Goal: Task Accomplishment & Management: Complete application form

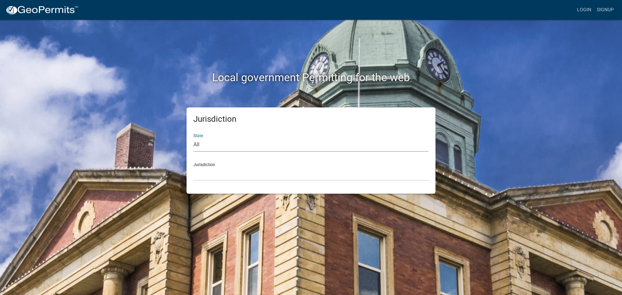
click at [193, 138] on select "All [US_STATE] [US_STATE] [US_STATE] [US_STATE] [US_STATE] [US_STATE] [US_STATE…" at bounding box center [310, 145] width 235 height 14
select select "[US_STATE]"
click option "Iowa" at bounding box center [0, 0] width 0 height 0
click at [193, 167] on select "Boone County, Iowa Butler County, Iowa Cerro Gordo County, Iowa City of Harlan,…" at bounding box center [310, 174] width 235 height 14
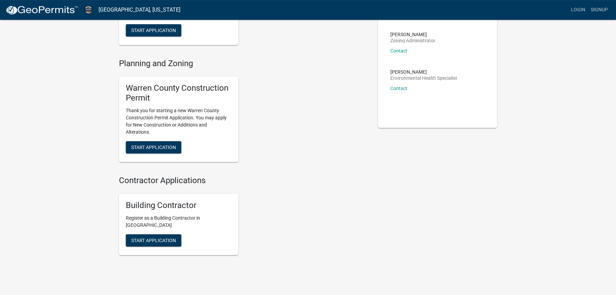
scroll to position [102, 0]
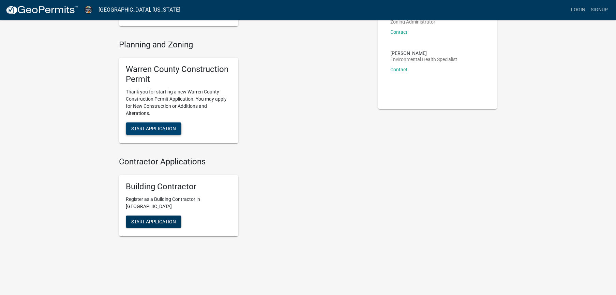
click at [166, 127] on span "Start Application" at bounding box center [153, 128] width 45 height 5
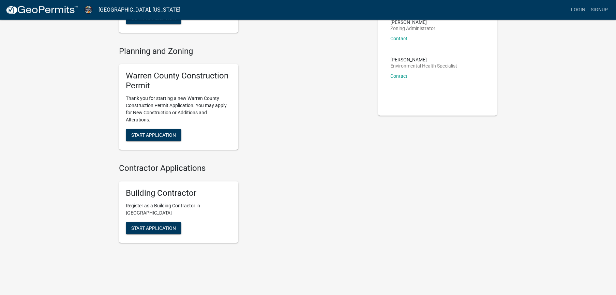
scroll to position [102, 0]
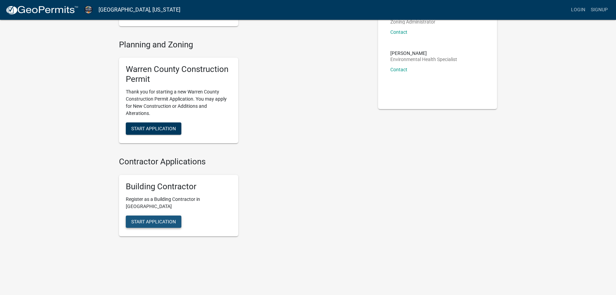
click at [158, 220] on span "Start Application" at bounding box center [153, 221] width 45 height 5
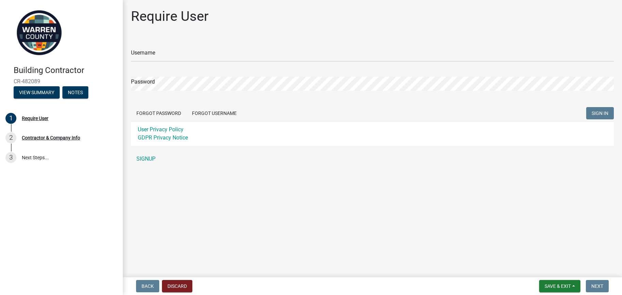
type input "[PERSON_NAME]"
click at [600, 111] on span "SIGN IN" at bounding box center [600, 113] width 17 height 5
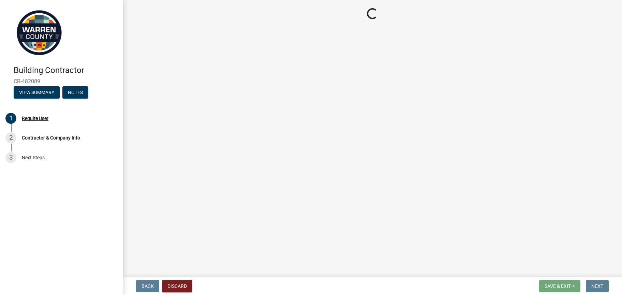
select select "IA"
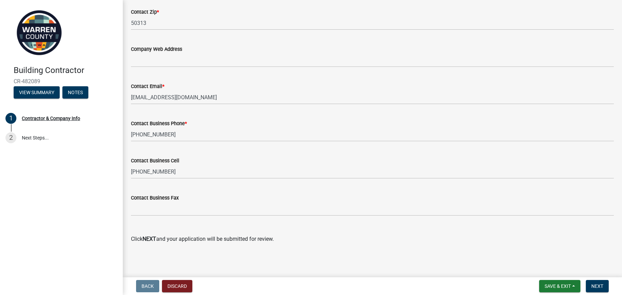
scroll to position [347, 0]
click at [557, 283] on button "Save & Exit" at bounding box center [559, 286] width 41 height 12
click at [72, 66] on h4 "Building Contractor" at bounding box center [66, 70] width 104 height 10
click at [85, 58] on link at bounding box center [58, 32] width 106 height 55
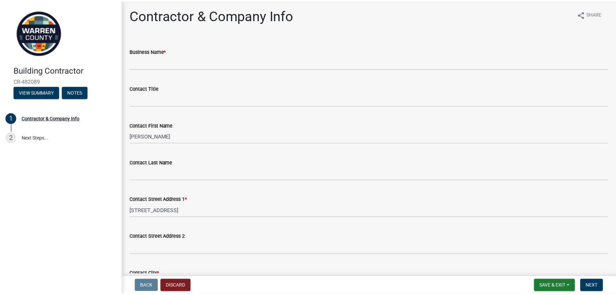
scroll to position [0, 0]
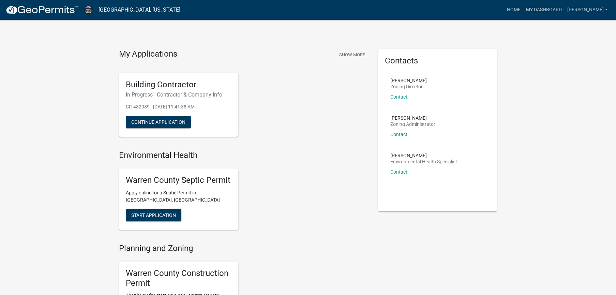
click at [273, 100] on div "Building Contractor In Progress - Contractor & Company Info CR-482089 - Sep 22,…" at bounding box center [243, 105] width 259 height 75
click at [169, 120] on button "Continue Application" at bounding box center [158, 122] width 65 height 12
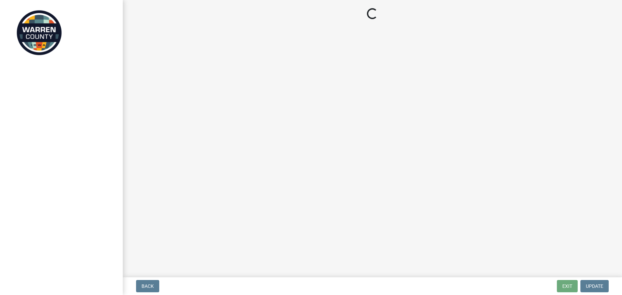
select select "IA"
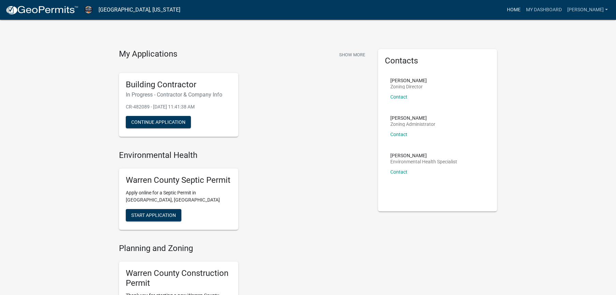
click at [519, 9] on link "Home" at bounding box center [513, 9] width 19 height 13
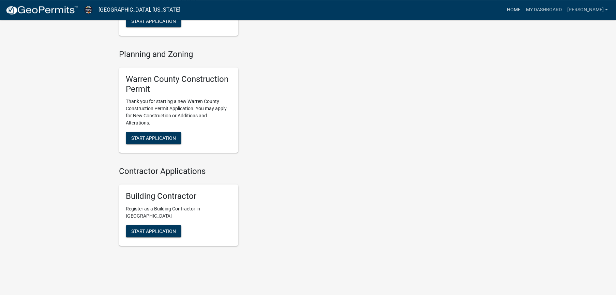
scroll to position [204, 0]
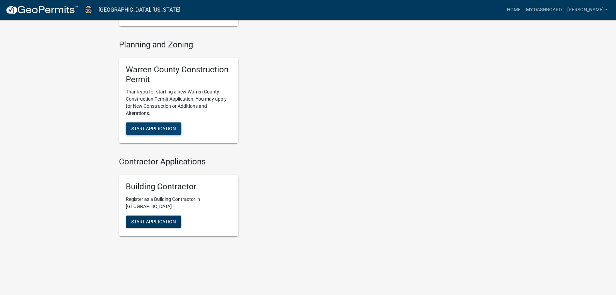
click at [160, 130] on span "Start Application" at bounding box center [153, 128] width 45 height 5
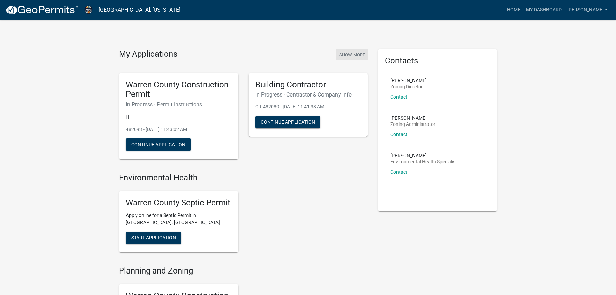
click at [357, 53] on button "Show More" at bounding box center [352, 54] width 31 height 11
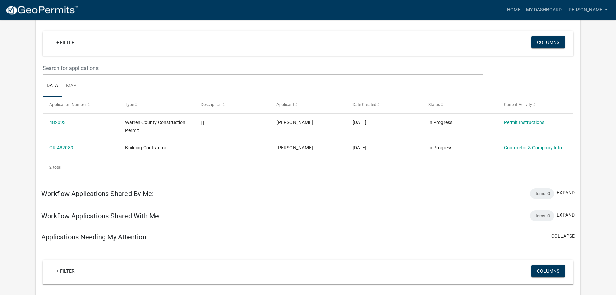
scroll to position [55, 0]
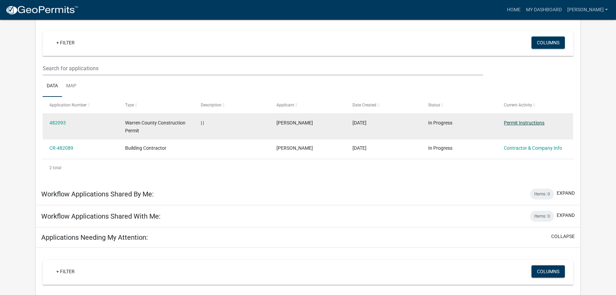
click at [519, 121] on link "Permit Instructions" at bounding box center [524, 122] width 41 height 5
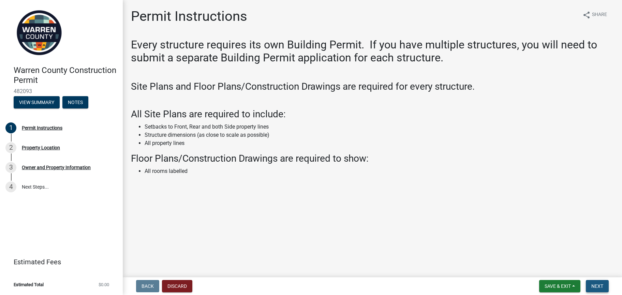
click at [603, 284] on span "Next" at bounding box center [597, 285] width 12 height 5
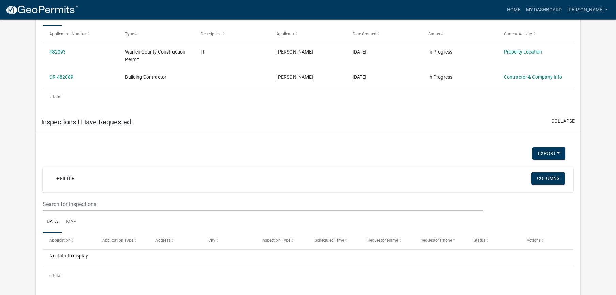
scroll to position [358, 0]
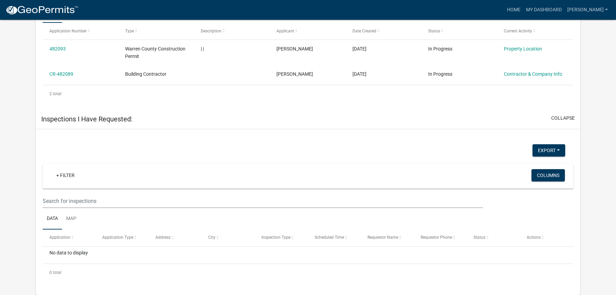
click at [333, 150] on div "Export Excel Format (.xlsx) CSV Format (.csv)" at bounding box center [304, 151] width 533 height 14
click at [72, 251] on div "No data to display" at bounding box center [308, 255] width 531 height 17
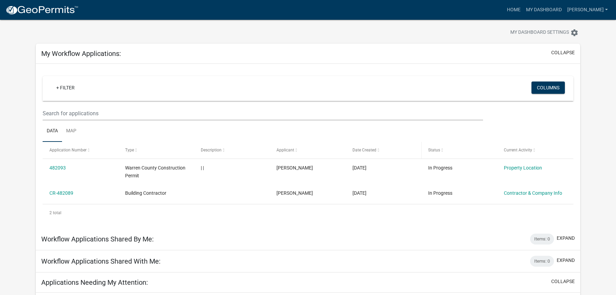
scroll to position [0, 0]
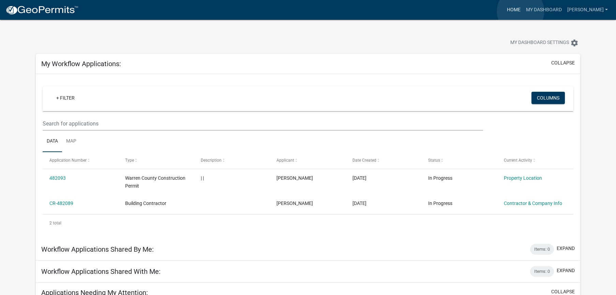
click at [521, 11] on link "Home" at bounding box center [513, 9] width 19 height 13
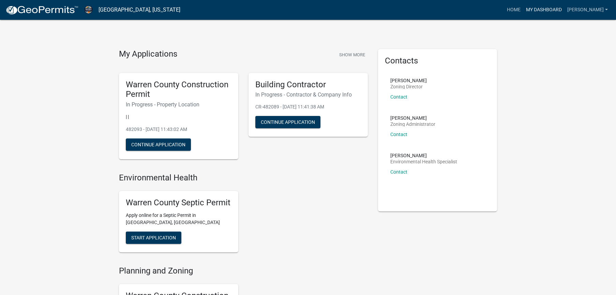
click at [558, 10] on link "My Dashboard" at bounding box center [544, 9] width 41 height 13
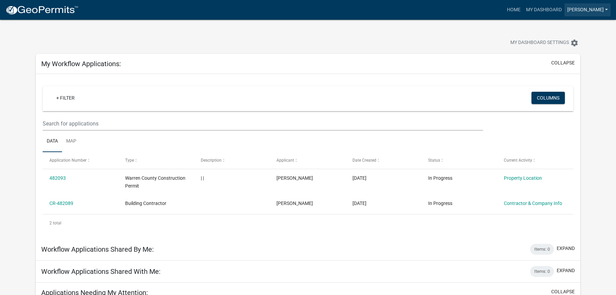
click at [592, 10] on link "[PERSON_NAME]" at bounding box center [588, 9] width 46 height 13
click at [445, 35] on div "My Dashboard Settings settings" at bounding box center [308, 35] width 555 height 31
drag, startPoint x: 295, startPoint y: 35, endPoint x: 286, endPoint y: 12, distance: 25.0
click at [295, 35] on div "My Dashboard Settings settings" at bounding box center [308, 35] width 555 height 31
click at [524, 8] on link "Home" at bounding box center [513, 9] width 19 height 13
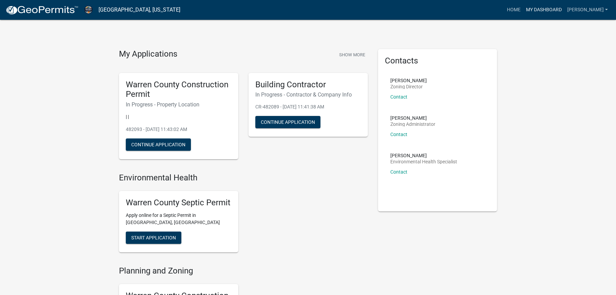
click at [549, 7] on link "My Dashboard" at bounding box center [544, 9] width 41 height 13
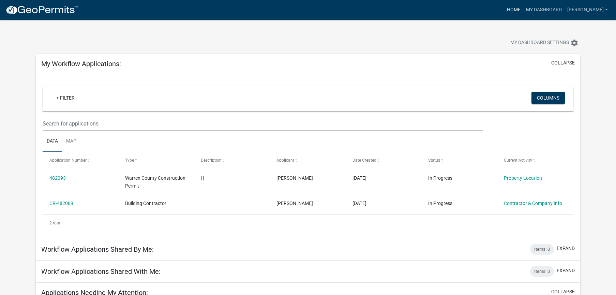
click at [524, 8] on link "Home" at bounding box center [513, 9] width 19 height 13
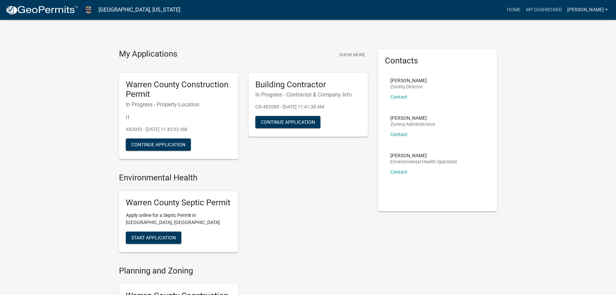
click at [589, 10] on link "[PERSON_NAME]" at bounding box center [588, 9] width 46 height 13
click at [565, 10] on link "My Dashboard" at bounding box center [544, 9] width 41 height 13
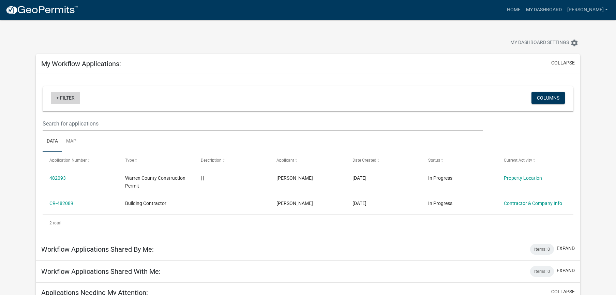
click at [70, 99] on link "+ Filter" at bounding box center [65, 98] width 29 height 12
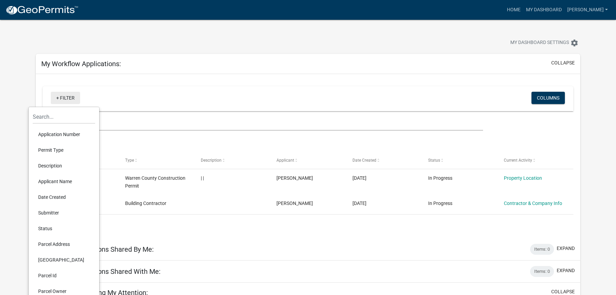
click at [71, 98] on link "+ Filter" at bounding box center [65, 98] width 29 height 12
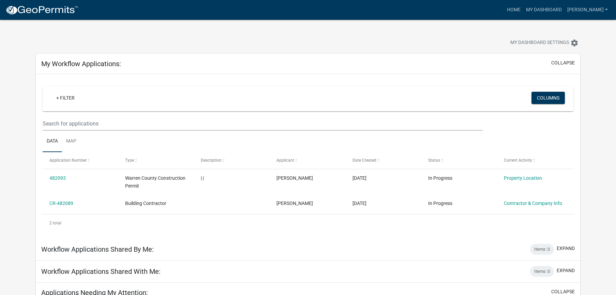
click at [202, 95] on div "+ Filter" at bounding box center [221, 99] width 350 height 14
click at [221, 72] on div "My Workflow Applications: collapse" at bounding box center [308, 64] width 544 height 20
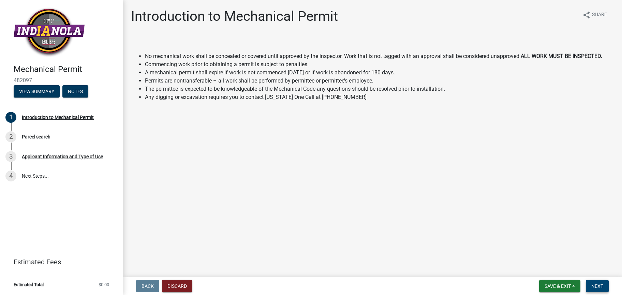
click at [599, 284] on span "Next" at bounding box center [597, 285] width 12 height 5
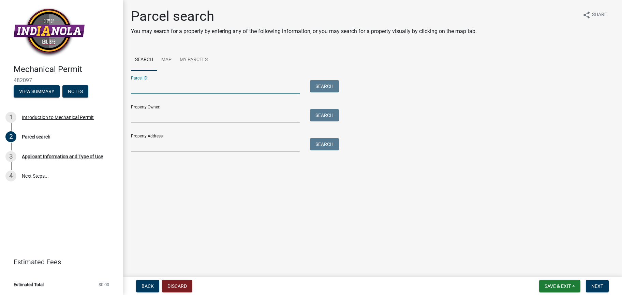
click at [162, 89] on input "Parcel ID:" at bounding box center [215, 87] width 169 height 14
type input "3"
click at [172, 146] on input "Property Address:" at bounding box center [215, 145] width 169 height 14
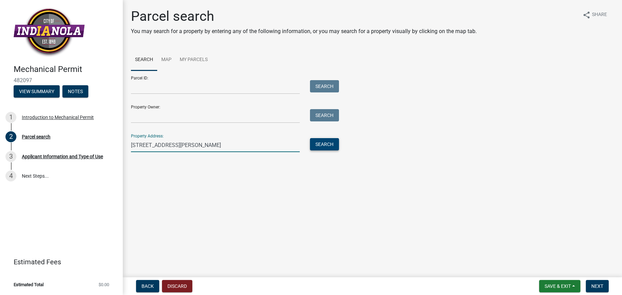
type input "[STREET_ADDRESS][PERSON_NAME]"
click at [318, 143] on button "Search" at bounding box center [324, 144] width 29 height 12
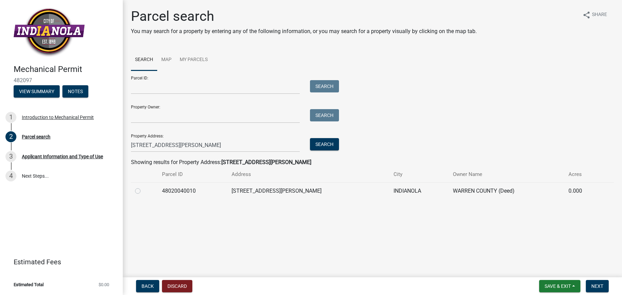
click at [143, 187] on label at bounding box center [143, 187] width 0 height 0
click at [143, 190] on input "radio" at bounding box center [145, 189] width 4 height 4
radio input "true"
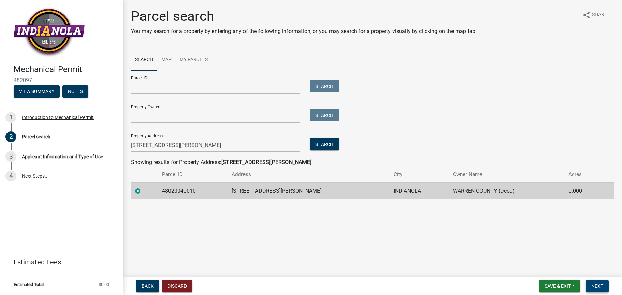
click at [593, 284] on span "Next" at bounding box center [597, 285] width 12 height 5
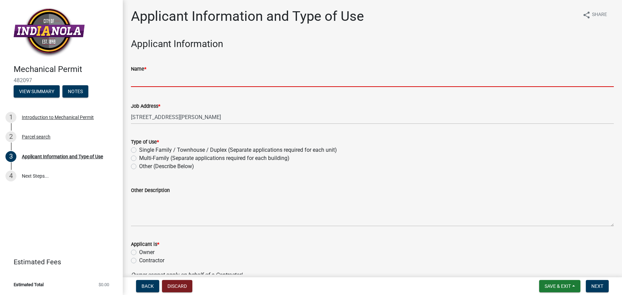
click at [170, 81] on input "Name *" at bounding box center [372, 80] width 483 height 14
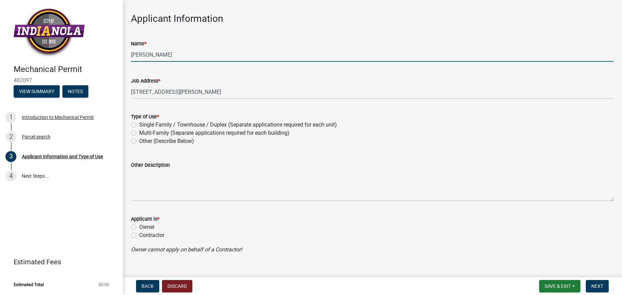
scroll to position [36, 0]
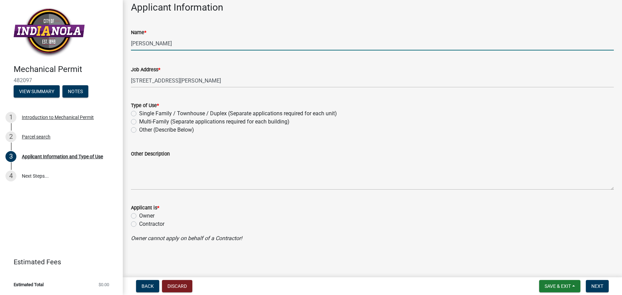
type input "[PERSON_NAME]"
click at [139, 225] on label "Contractor" at bounding box center [151, 224] width 25 height 8
click at [139, 224] on input "Contractor" at bounding box center [141, 222] width 4 height 4
radio input "true"
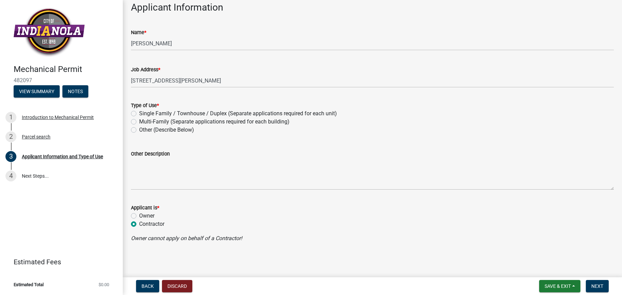
click at [139, 130] on label "Other (Describe Below)" at bounding box center [166, 130] width 55 height 8
click at [139, 130] on input "Other (Describe Below)" at bounding box center [141, 128] width 4 height 4
radio input "true"
click at [170, 143] on div "Other Description" at bounding box center [372, 165] width 483 height 50
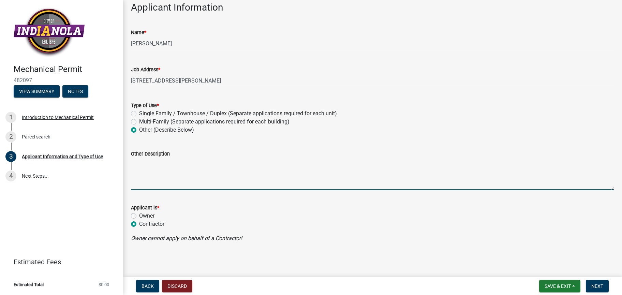
click at [158, 160] on textarea "Other Description" at bounding box center [372, 174] width 483 height 32
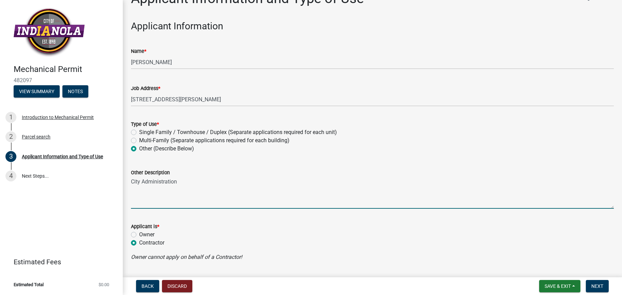
scroll to position [0, 0]
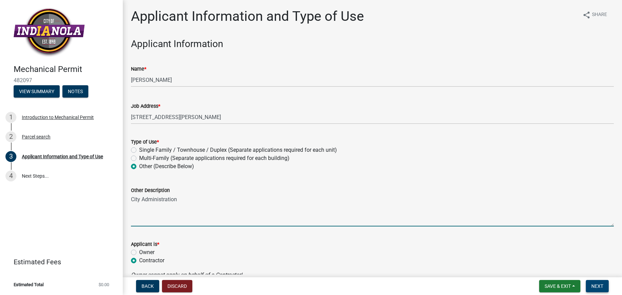
type textarea "City Administration"
click at [597, 284] on span "Next" at bounding box center [597, 285] width 12 height 5
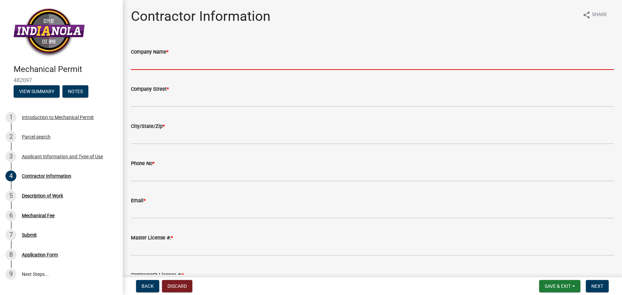
click at [174, 63] on input "Company Name *" at bounding box center [372, 63] width 483 height 14
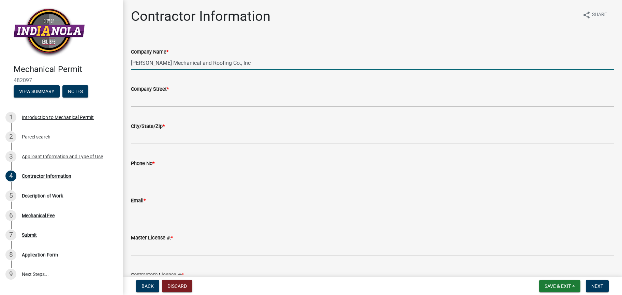
type input "[PERSON_NAME] Mechanical and Roofing Co., Inc"
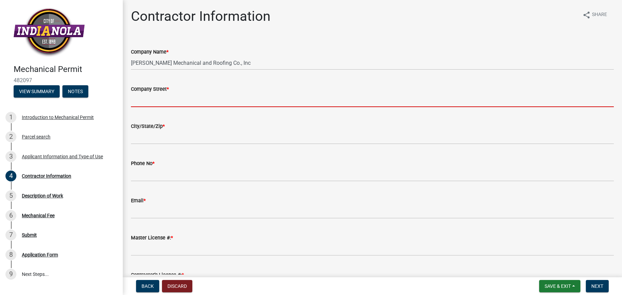
click at [166, 99] on input "Company Street *" at bounding box center [372, 100] width 483 height 14
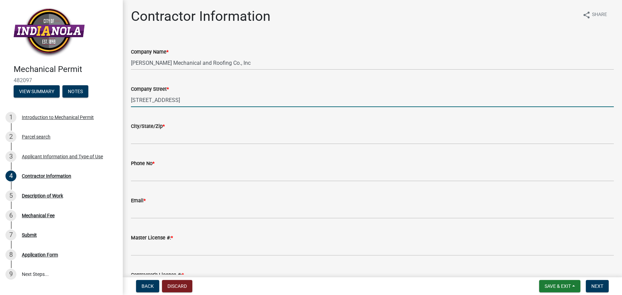
type input "[STREET_ADDRESS]"
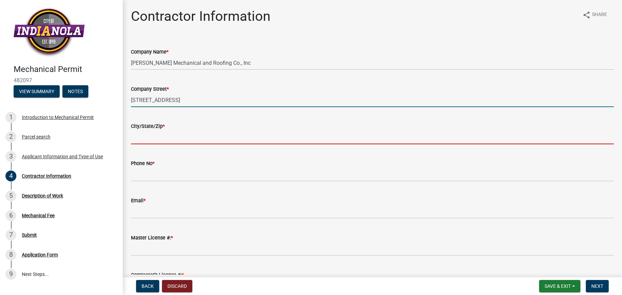
click at [159, 142] on input "City/State/Zip *" at bounding box center [372, 137] width 483 height 14
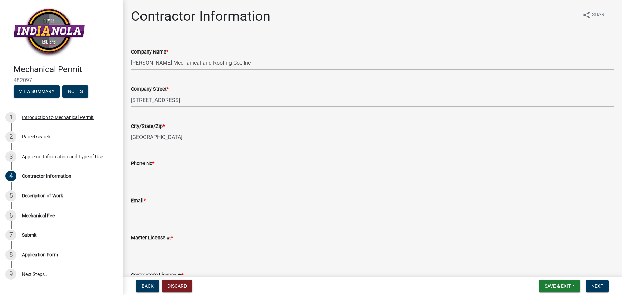
type input "[GEOGRAPHIC_DATA]"
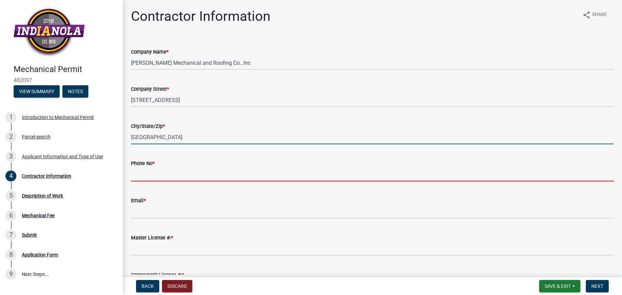
click at [166, 176] on input "Phone No *" at bounding box center [372, 174] width 483 height 14
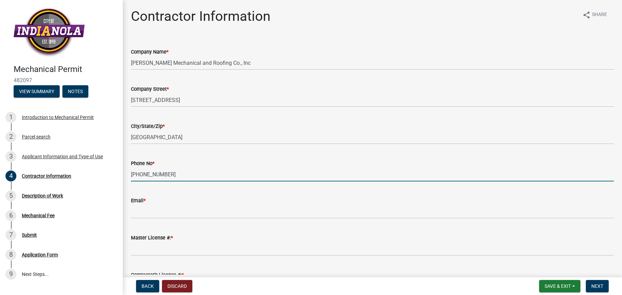
type input "[PHONE_NUMBER]"
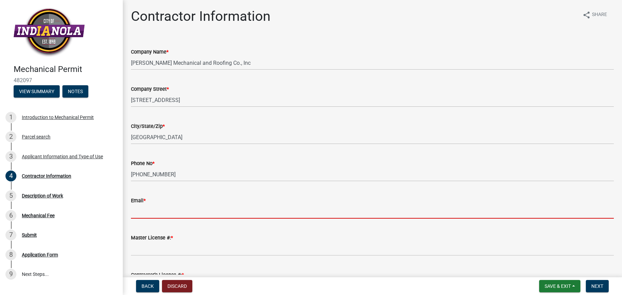
click at [161, 214] on input "Email *" at bounding box center [372, 212] width 483 height 14
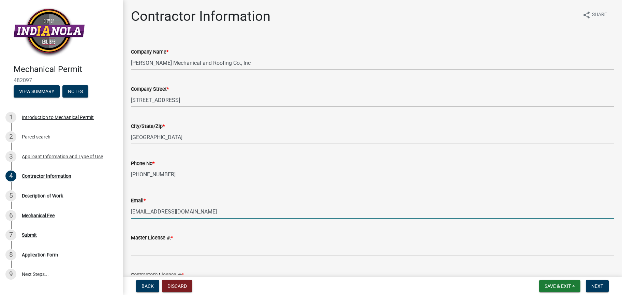
type input "[EMAIL_ADDRESS][DOMAIN_NAME]"
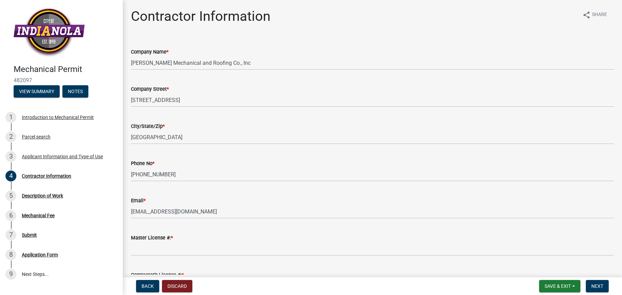
click at [222, 234] on div "Master License #: *" at bounding box center [372, 238] width 483 height 8
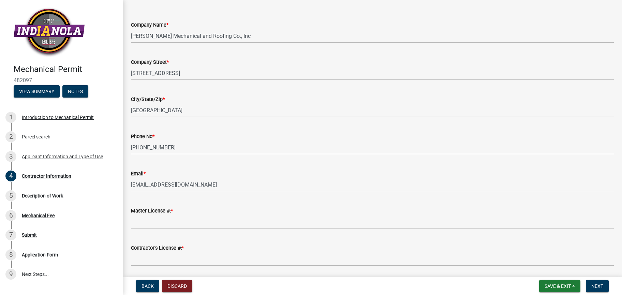
scroll to position [39, 0]
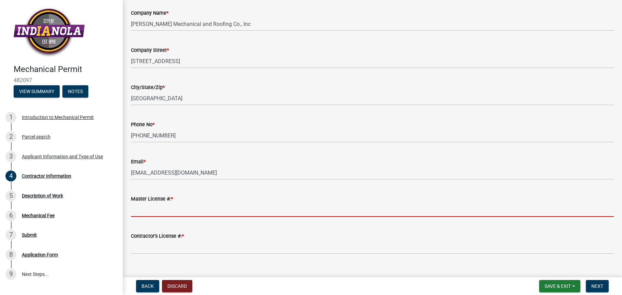
click at [159, 215] on input "Master License #: *" at bounding box center [372, 210] width 483 height 14
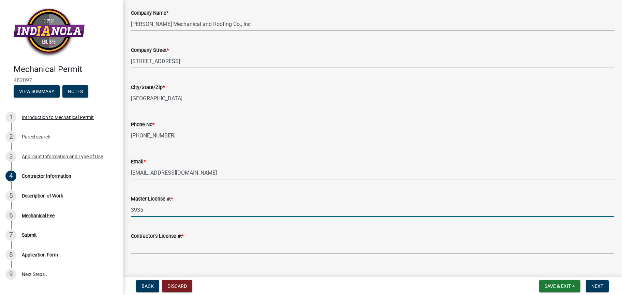
type input "3935"
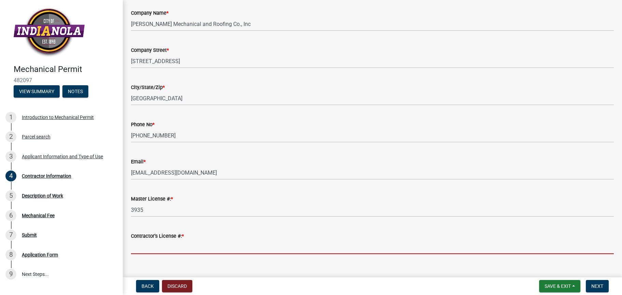
click at [144, 249] on input "Contractor’s License #: *" at bounding box center [372, 247] width 483 height 14
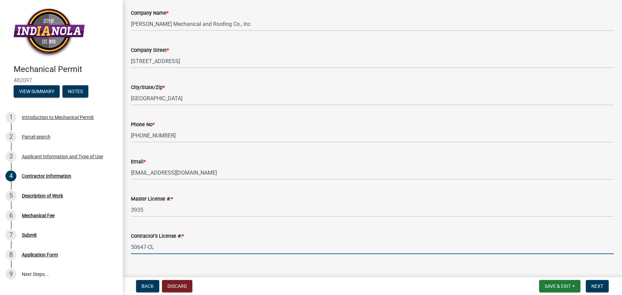
type input "50647-CL"
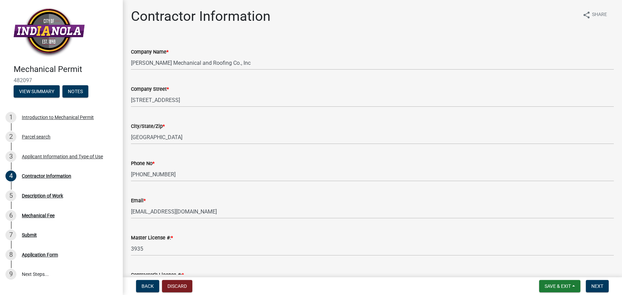
scroll to position [50, 0]
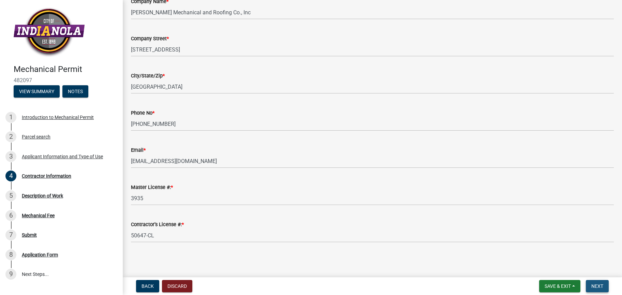
click at [599, 283] on button "Next" at bounding box center [597, 286] width 23 height 12
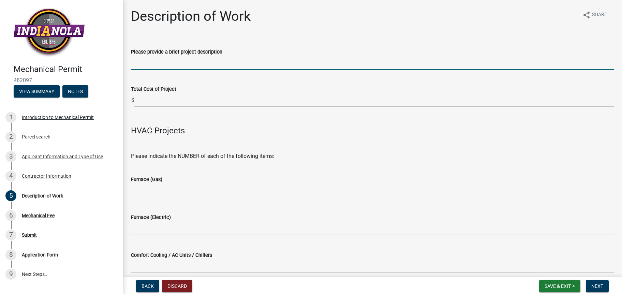
click at [159, 66] on input "Please provide a brief project description" at bounding box center [372, 63] width 483 height 14
type input "Replace Air Cooled Chiller"
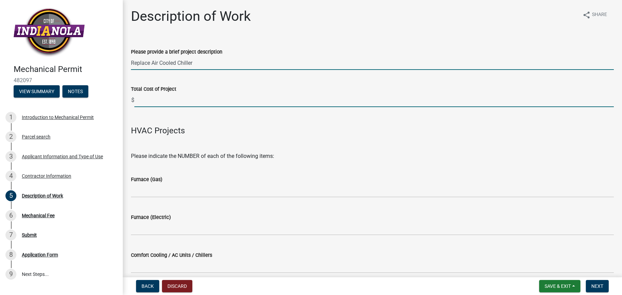
click at [160, 99] on input "text" at bounding box center [374, 100] width 480 height 14
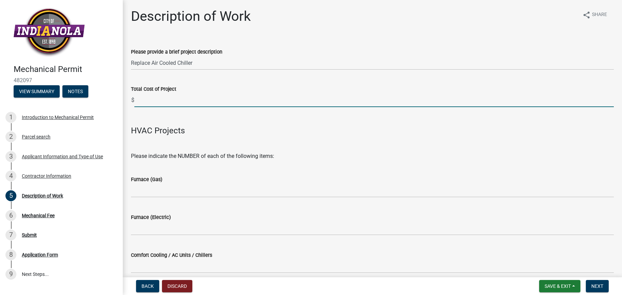
click at [147, 98] on input "text" at bounding box center [374, 100] width 480 height 14
type input "634722"
click at [316, 146] on p at bounding box center [372, 142] width 483 height 8
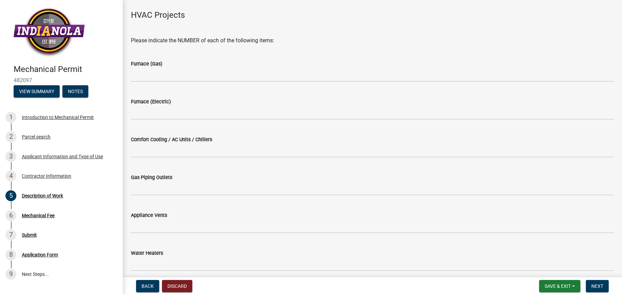
scroll to position [117, 0]
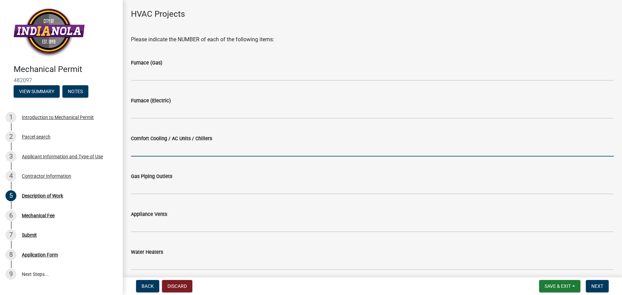
click at [158, 150] on input "text" at bounding box center [372, 150] width 483 height 14
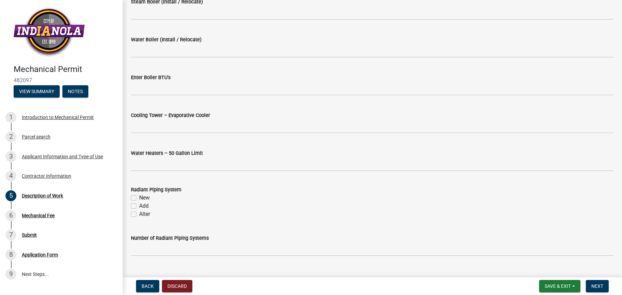
scroll to position [935, 0]
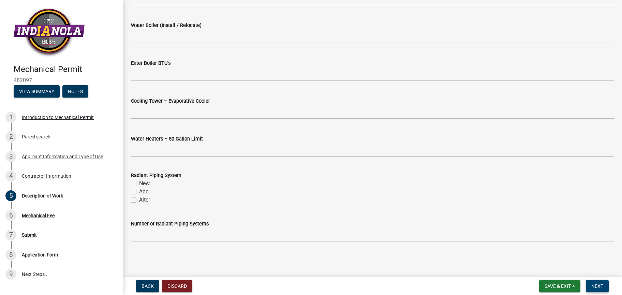
type input "1"
click at [596, 283] on span "Next" at bounding box center [597, 285] width 12 height 5
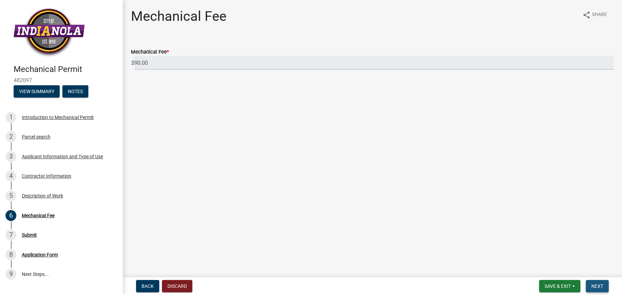
click at [597, 283] on span "Next" at bounding box center [597, 285] width 12 height 5
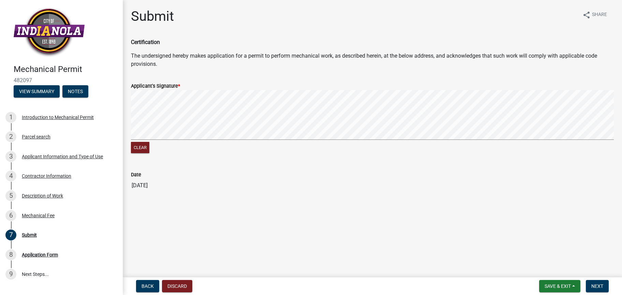
click at [164, 141] on signature-pad at bounding box center [372, 116] width 483 height 52
click at [603, 286] on span "Next" at bounding box center [597, 285] width 12 height 5
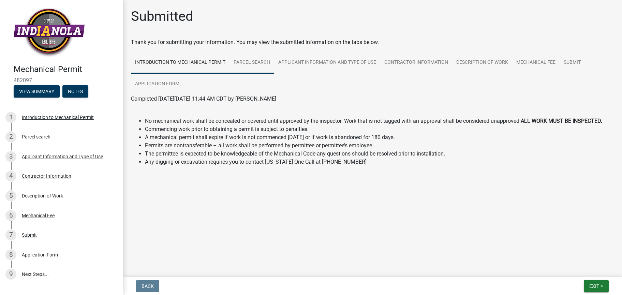
click at [258, 60] on link "Parcel search" at bounding box center [252, 63] width 45 height 22
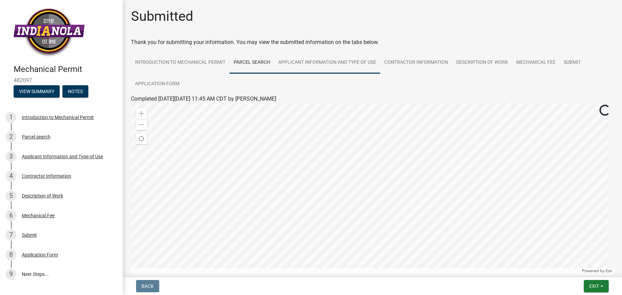
click at [345, 62] on link "Applicant Information and Type of Use" at bounding box center [327, 63] width 106 height 22
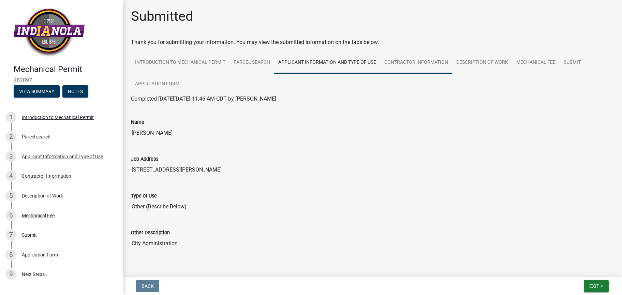
click at [405, 61] on link "Contractor Information" at bounding box center [416, 63] width 72 height 22
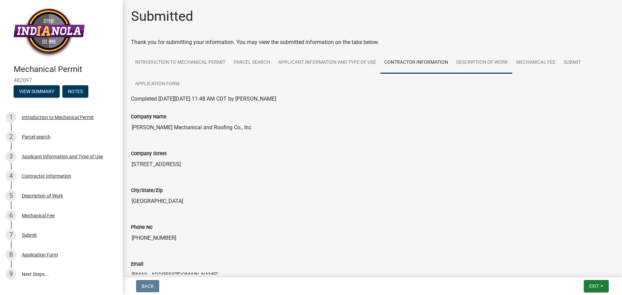
click at [490, 58] on link "Description of Work" at bounding box center [482, 63] width 60 height 22
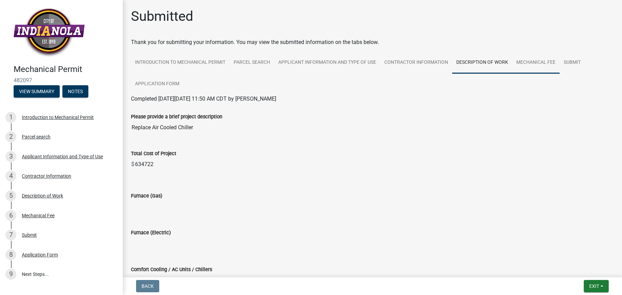
click at [524, 63] on link "Mechanical Fee" at bounding box center [535, 63] width 47 height 22
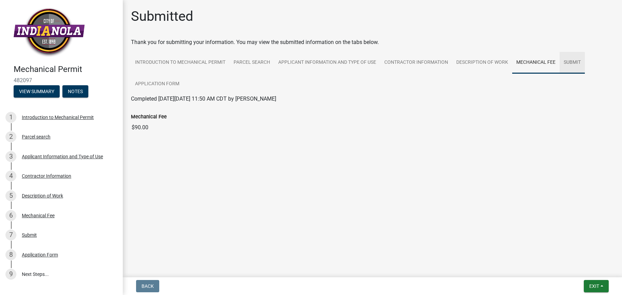
click at [569, 65] on link "Submit" at bounding box center [572, 63] width 25 height 22
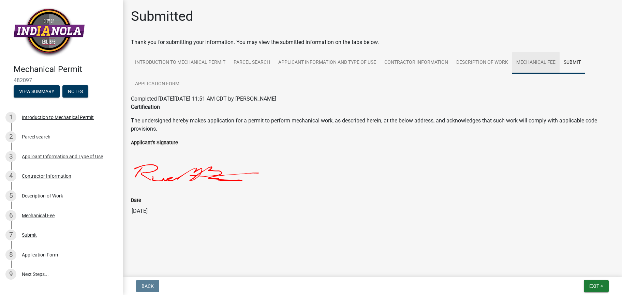
click at [539, 64] on link "Mechanical Fee" at bounding box center [535, 63] width 47 height 22
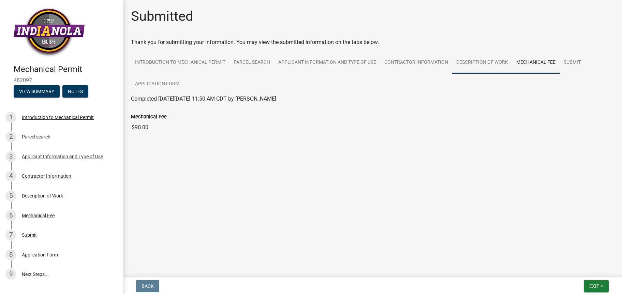
click at [460, 62] on link "Description of Work" at bounding box center [482, 63] width 60 height 22
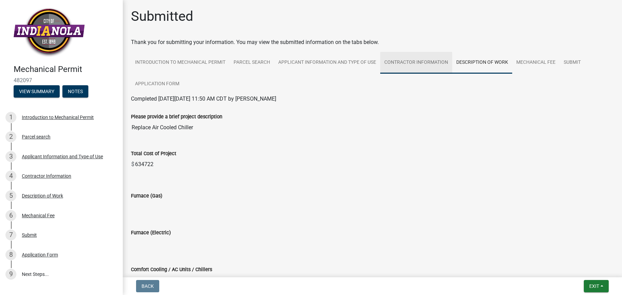
click at [424, 63] on link "Contractor Information" at bounding box center [416, 63] width 72 height 22
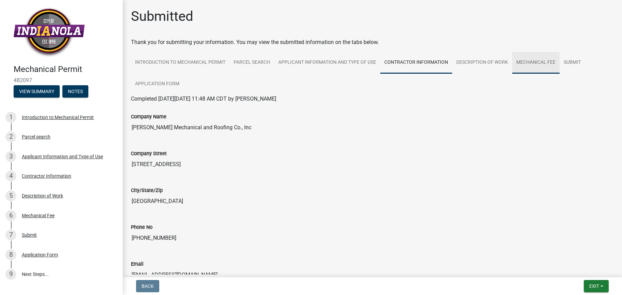
click at [532, 61] on link "Mechanical Fee" at bounding box center [535, 63] width 47 height 22
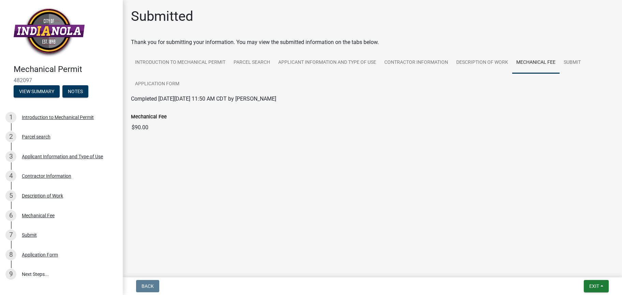
click at [45, 26] on img at bounding box center [49, 32] width 71 height 50
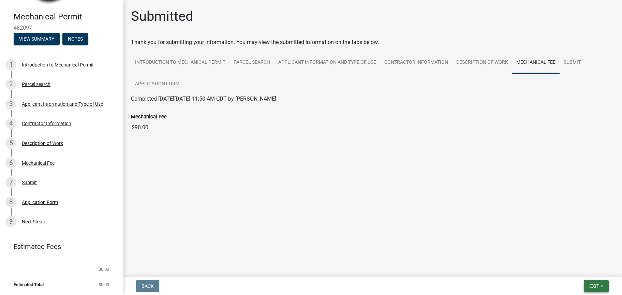
click at [589, 286] on span "Exit" at bounding box center [594, 285] width 10 height 5
click at [576, 269] on button "Save & Exit" at bounding box center [581, 268] width 55 height 16
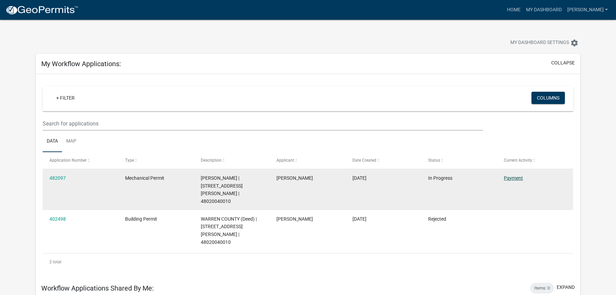
click at [518, 178] on link "Payment" at bounding box center [513, 177] width 19 height 5
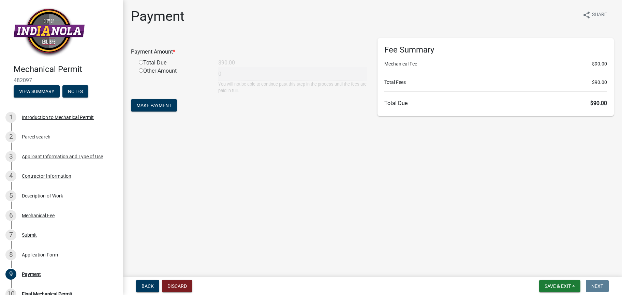
click at [147, 62] on div "Total Due" at bounding box center [173, 63] width 79 height 8
click at [141, 62] on input "radio" at bounding box center [141, 62] width 4 height 4
radio input "true"
type input "90"
click at [158, 104] on span "Make Payment" at bounding box center [153, 105] width 35 height 5
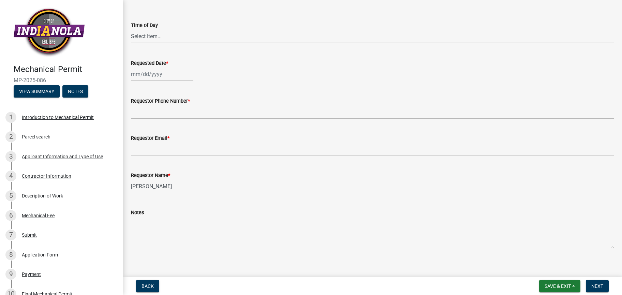
scroll to position [87, 0]
